Goal: Navigation & Orientation: Find specific page/section

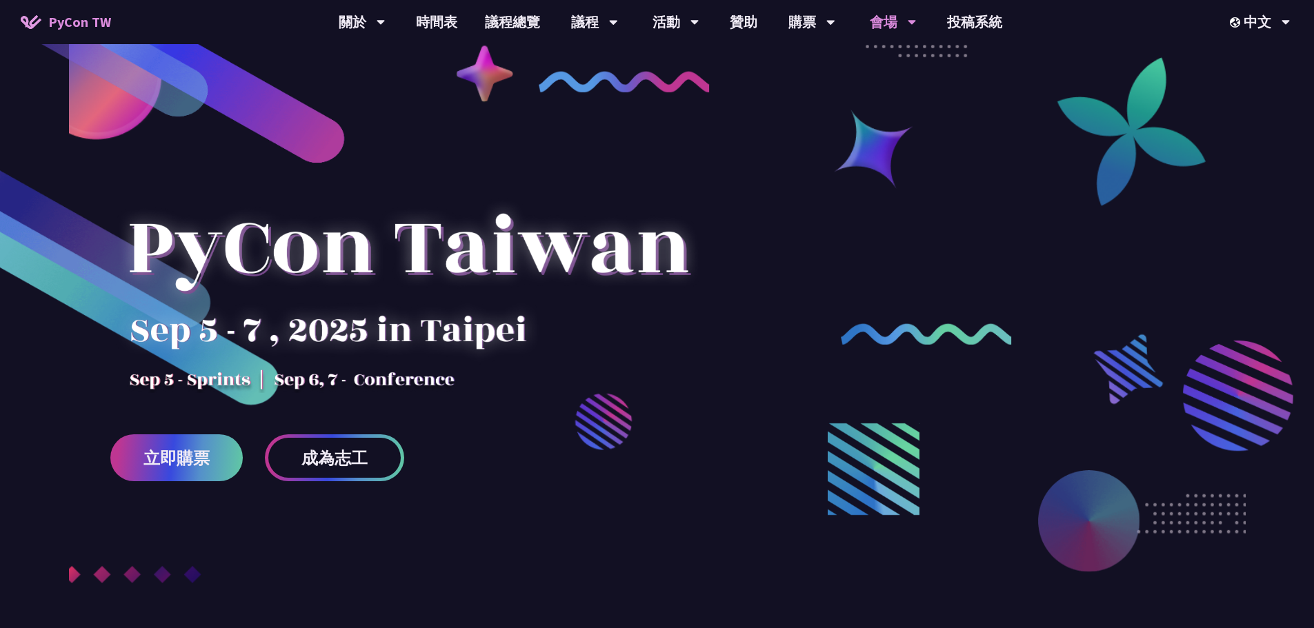
click at [890, 24] on div "會場" at bounding box center [893, 22] width 47 height 44
click at [883, 25] on div "會場" at bounding box center [893, 22] width 47 height 44
click at [1249, 18] on div "中文" at bounding box center [1260, 22] width 61 height 44
click at [1255, 59] on div "EN" at bounding box center [1259, 64] width 83 height 32
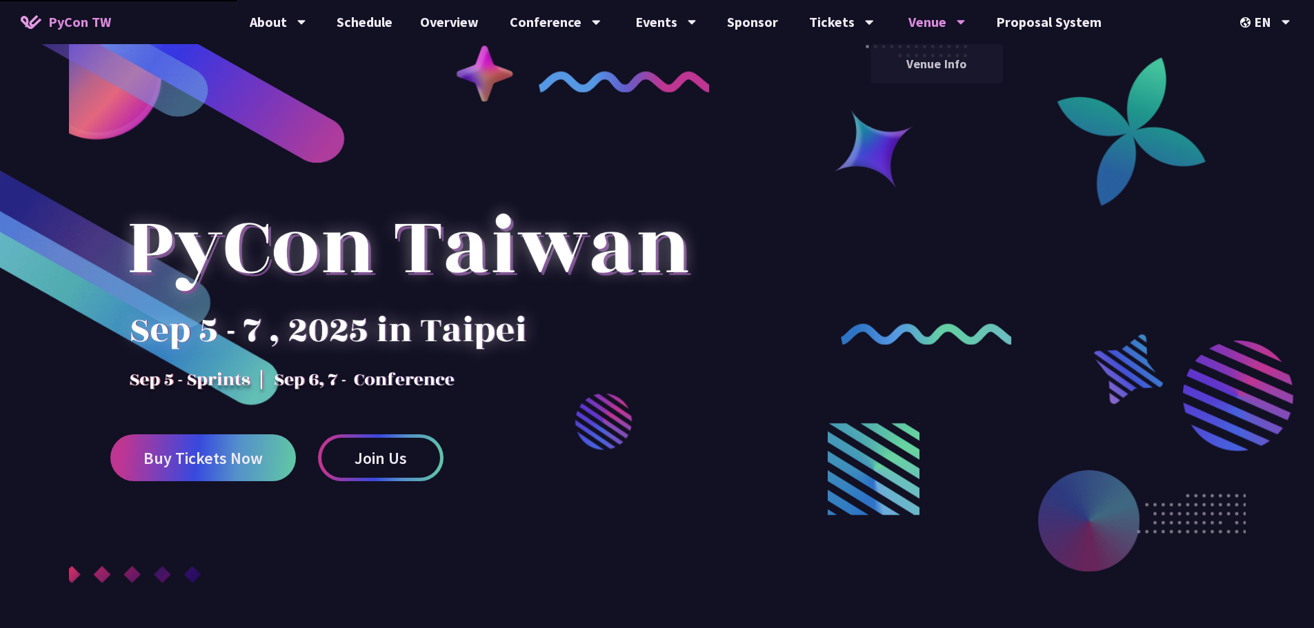
click at [931, 19] on div "Venue" at bounding box center [936, 22] width 57 height 44
click at [935, 70] on link "Venue Info" at bounding box center [936, 64] width 132 height 32
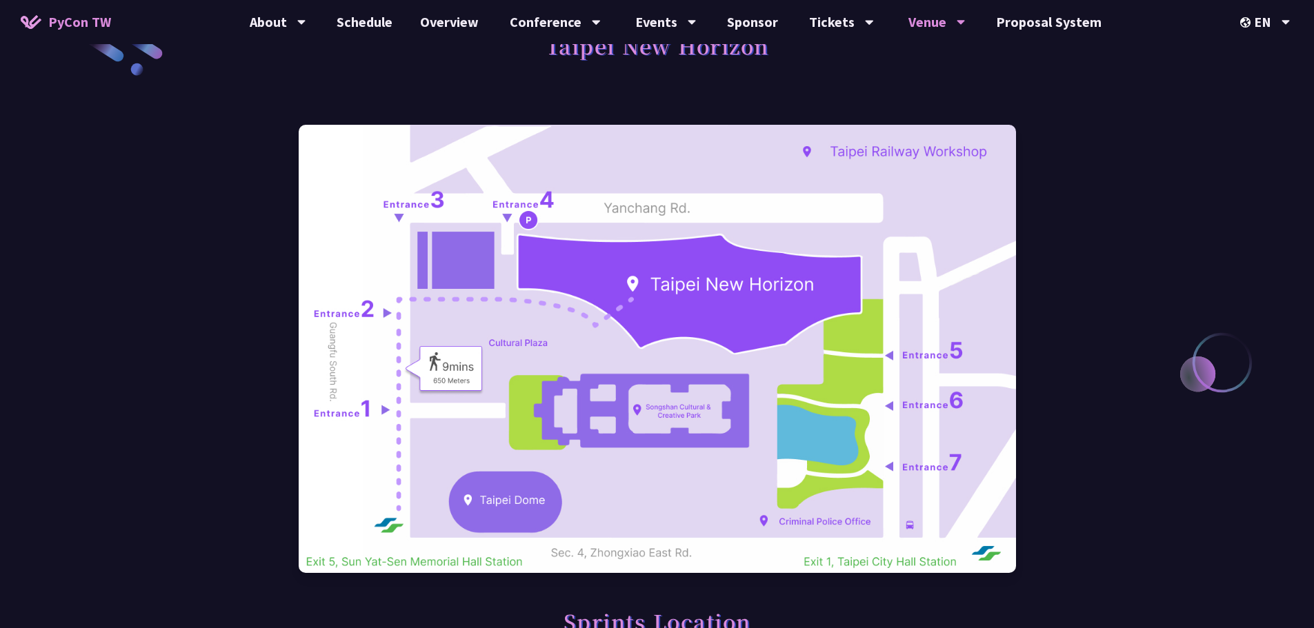
scroll to position [69, 0]
